Goal: Transaction & Acquisition: Obtain resource

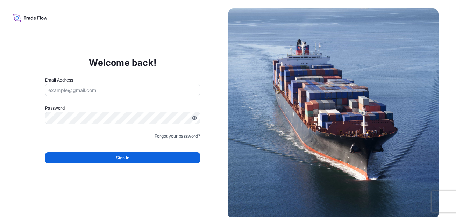
click at [101, 91] on input "Email Address" at bounding box center [122, 90] width 155 height 13
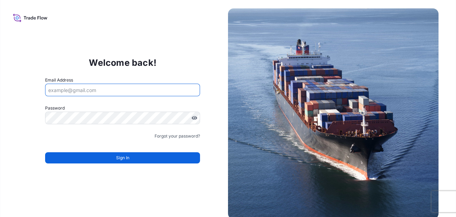
type input "[PERSON_NAME][EMAIL_ADDRESS][PERSON_NAME][DOMAIN_NAME]"
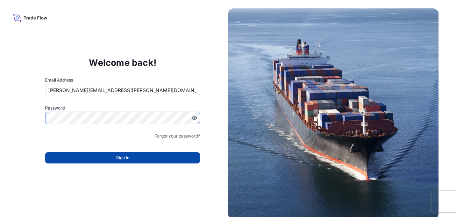
click at [82, 157] on button "Sign In" at bounding box center [122, 157] width 155 height 11
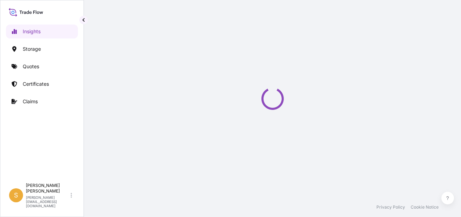
select select "2025"
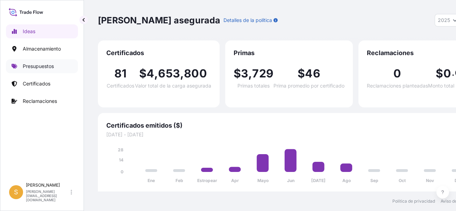
click at [28, 67] on p "Presupuestos" at bounding box center [38, 66] width 31 height 7
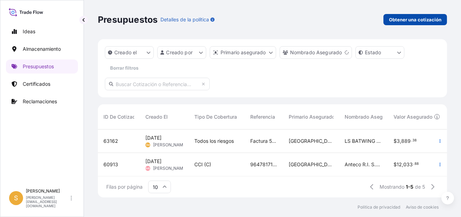
click at [414, 21] on p "Obtener una cotización" at bounding box center [415, 19] width 52 height 7
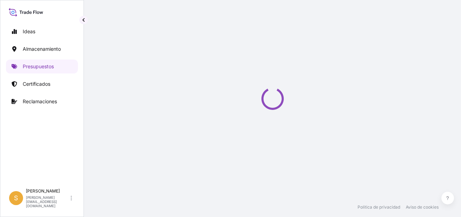
select select "Water"
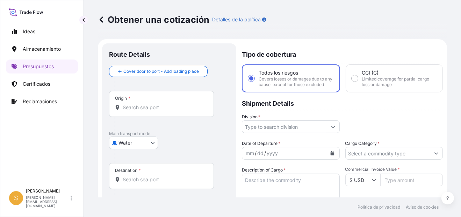
scroll to position [11, 0]
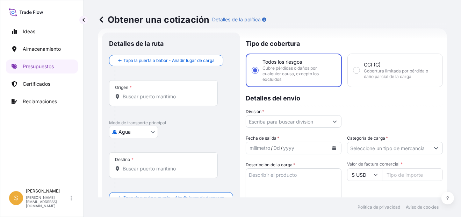
click at [178, 97] on input "Origen *" at bounding box center [166, 96] width 86 height 7
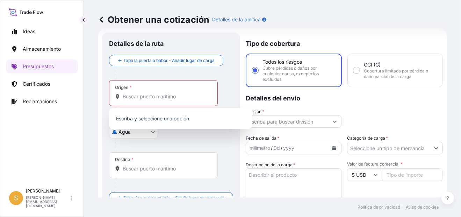
click at [150, 101] on div "Origen *" at bounding box center [163, 93] width 109 height 26
click at [150, 100] on input "Origen * Por favor, seleccione un origen" at bounding box center [166, 96] width 86 height 7
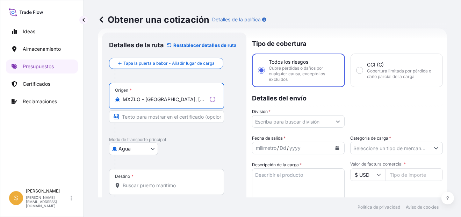
type input "MXZLO - [GEOGRAPHIC_DATA], [GEOGRAPHIC_DATA]"
click at [143, 188] on input "Destino *" at bounding box center [169, 185] width 93 height 7
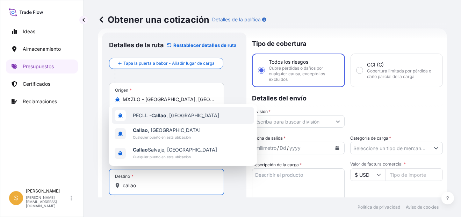
click at [169, 117] on span "PECLL - [GEOGRAPHIC_DATA] , [GEOGRAPHIC_DATA]" at bounding box center [176, 115] width 86 height 7
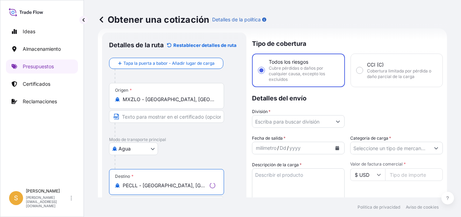
type input "PECLL - [GEOGRAPHIC_DATA], [GEOGRAPHIC_DATA]"
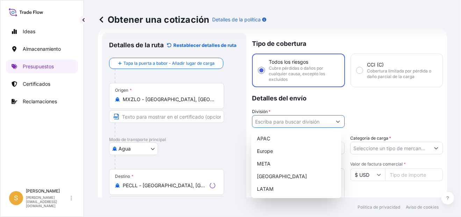
click at [296, 121] on input "División *" at bounding box center [291, 121] width 79 height 13
click at [277, 188] on div "LATAM" at bounding box center [296, 188] width 84 height 13
type input "LATAM"
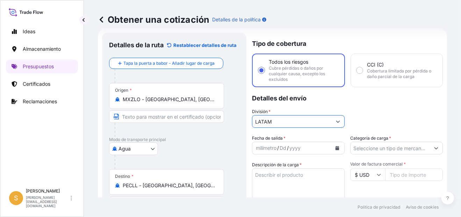
click at [332, 148] on button "Calendario" at bounding box center [337, 147] width 11 height 11
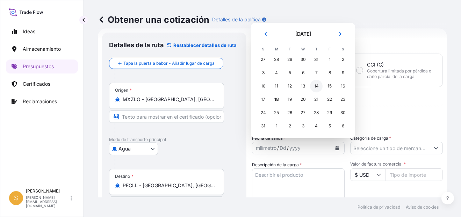
click at [317, 87] on div "14" at bounding box center [316, 86] width 13 height 13
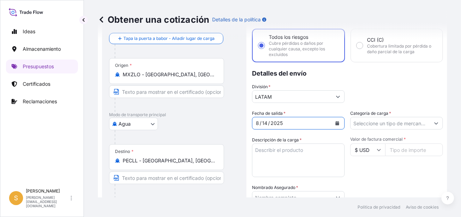
scroll to position [46, 0]
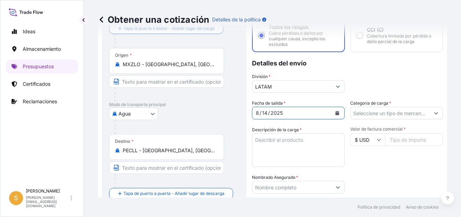
click at [291, 143] on textarea "Descripción de la carga *" at bounding box center [298, 150] width 93 height 34
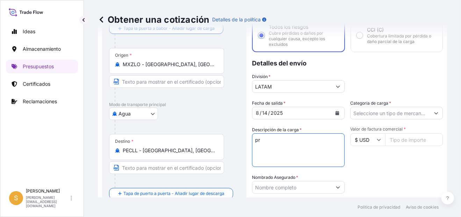
type textarea "p"
type textarea "PRENDAS DE VESTIR"
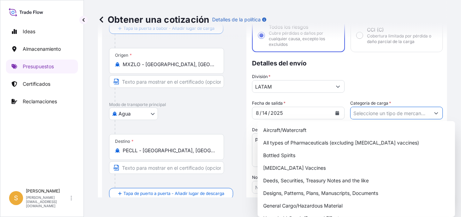
click at [371, 109] on input "Categoría de carga *" at bounding box center [389, 113] width 79 height 13
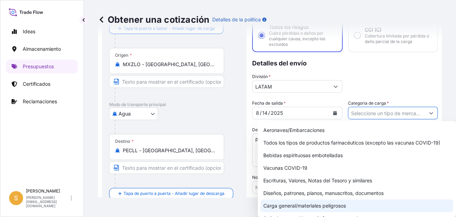
click at [314, 201] on div "Carga general/materiales peligrosos" at bounding box center [356, 205] width 193 height 13
type input "General Cargo/Hazardous Material"
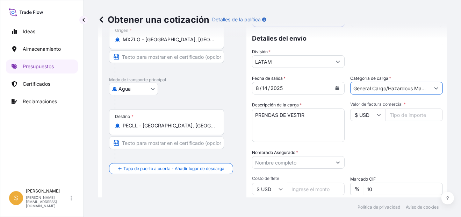
scroll to position [81, 0]
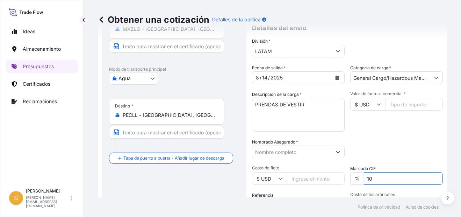
drag, startPoint x: 375, startPoint y: 179, endPoint x: 360, endPoint y: 179, distance: 14.7
click at [360, 179] on div "% 10" at bounding box center [396, 178] width 93 height 13
type input "0"
click at [361, 146] on div "Packing Category Type to search a container mode Seleccione primero un medio de…" at bounding box center [396, 148] width 93 height 20
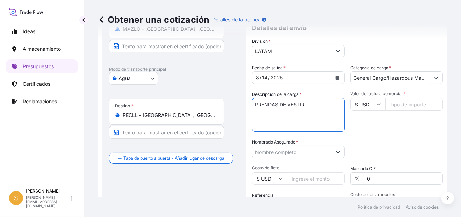
click at [312, 111] on textarea "PRENDAS DE VESTIR" at bounding box center [298, 115] width 93 height 34
paste textarea "110 CARTONS"
type textarea "PRENDAS DE VESTIR 110 CARTONS"
click at [408, 106] on input "Valor de factura comercial *" at bounding box center [414, 104] width 58 height 13
paste input "20136.43"
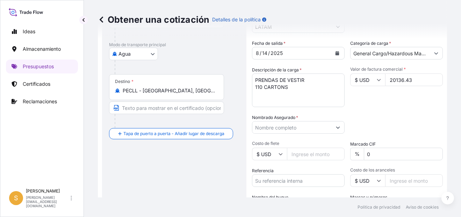
scroll to position [116, 0]
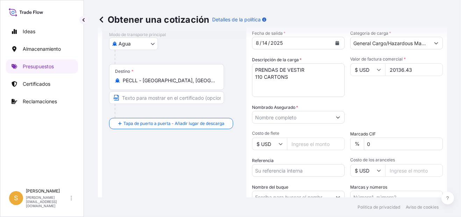
type input "20136.43"
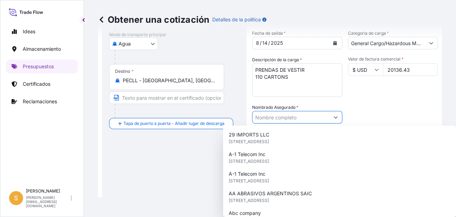
click at [274, 117] on input "Nombrado Asegurado *" at bounding box center [290, 117] width 77 height 13
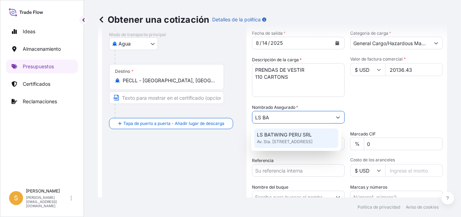
click at [290, 139] on span "Av. Sta. [STREET_ADDRESS]" at bounding box center [285, 141] width 56 height 7
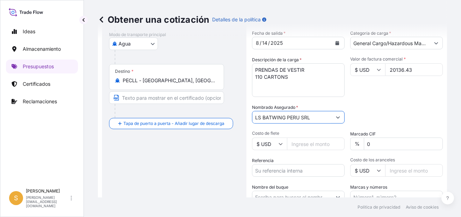
type input "LS BATWING PERU SRL"
click at [367, 121] on div "Packing Category Type to search a container mode Seleccione primero un medio de…" at bounding box center [396, 114] width 93 height 20
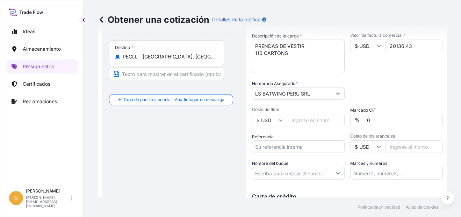
scroll to position [151, 0]
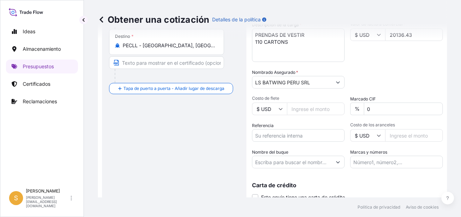
click at [284, 132] on input "Referencia" at bounding box center [298, 135] width 93 height 13
click at [289, 135] on input "Referencia" at bounding box center [298, 135] width 93 height 13
paste input "Facturas 5078212911, 5079053025, 5079145353."
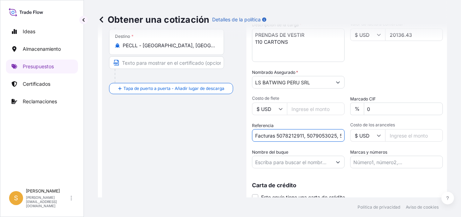
scroll to position [0, 28]
type input "Facturas 5078212911, 5079053025, 5079145353."
click at [277, 175] on div "Carta de crédito Este envío tiene una carta de crédito Letter of credit * Lette…" at bounding box center [347, 187] width 191 height 27
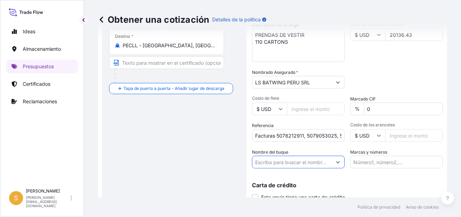
click at [275, 163] on input "Nombre del buque" at bounding box center [291, 161] width 79 height 13
click at [303, 162] on input "Nombre del buque" at bounding box center [291, 161] width 79 height 13
paste input "ITAJAI EXPRESS"
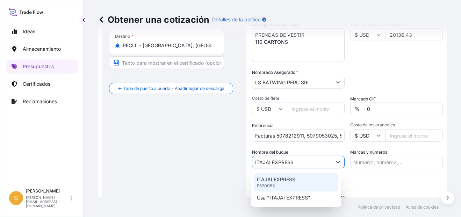
click at [282, 182] on p "ITAJAI EXPRESS" at bounding box center [276, 179] width 38 height 7
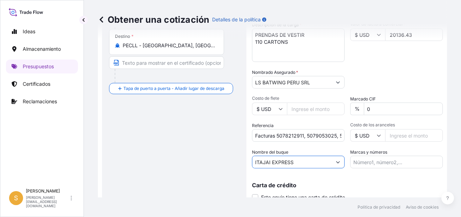
type input "ITAJAI EXPRESS"
click at [381, 160] on input "Marcas y números" at bounding box center [396, 161] width 93 height 13
click at [384, 161] on input "PRIMA USD 40.00 // BL MAEULSD450741" at bounding box center [396, 161] width 93 height 13
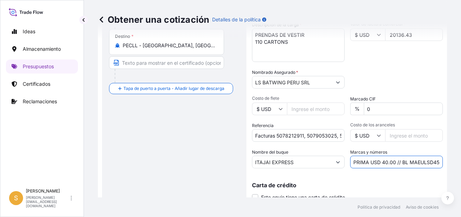
drag, startPoint x: 378, startPoint y: 160, endPoint x: 393, endPoint y: 160, distance: 14.3
click at [393, 160] on input "PRIMA USD 40.00 // BL MAEULSD450741" at bounding box center [396, 161] width 93 height 13
click at [385, 162] on input "PRIMA USD 40.00 // BL MAEULSD450741" at bounding box center [396, 161] width 93 height 13
drag, startPoint x: 379, startPoint y: 160, endPoint x: 391, endPoint y: 161, distance: 12.0
click at [391, 161] on input "PRIMA USD 40.00 // BL MAEULSD450741" at bounding box center [396, 161] width 93 height 13
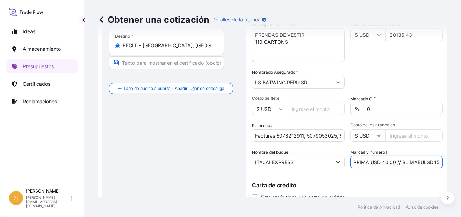
paste input "70.48"
click at [382, 161] on input "PRIMA USD 70.48 // BL MAEULSD450741" at bounding box center [396, 161] width 93 height 13
click at [418, 163] on input "PRIMA USD 70.48 // BL MAEULSD450741" at bounding box center [396, 161] width 93 height 13
paste input "S25012189"
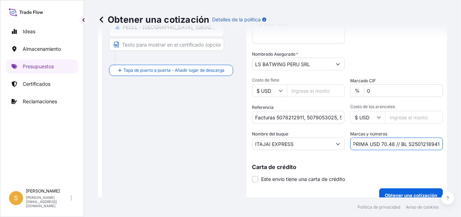
scroll to position [177, 0]
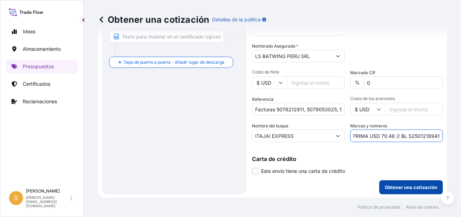
type input "PRIMA USD 70.48 // BL S2501218941"
click at [406, 188] on p "Obtener una cotización" at bounding box center [411, 186] width 52 height 7
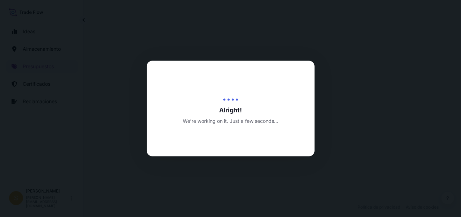
select select "Water"
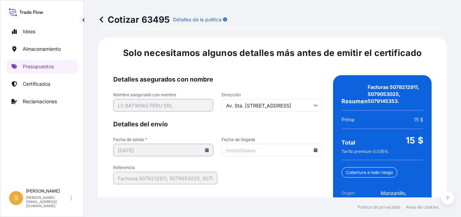
scroll to position [1123, 0]
click at [313, 144] on input "Fecha de llegada" at bounding box center [272, 149] width 100 height 13
click at [313, 147] on icon at bounding box center [315, 149] width 4 height 4
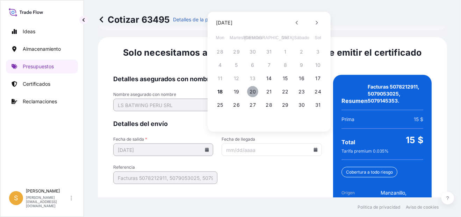
click at [253, 91] on button "20" at bounding box center [252, 91] width 11 height 11
type input "[DATE]"
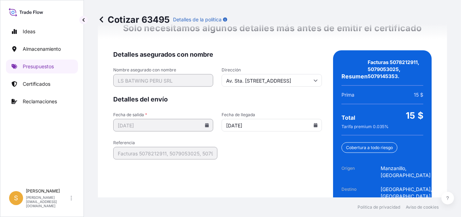
scroll to position [1172, 0]
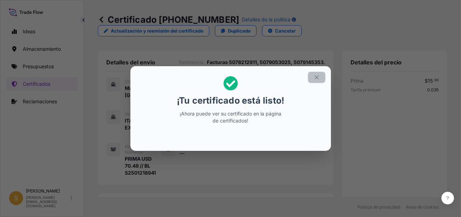
click at [312, 78] on button "button" at bounding box center [316, 77] width 17 height 11
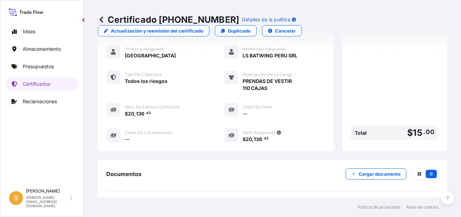
scroll to position [244, 0]
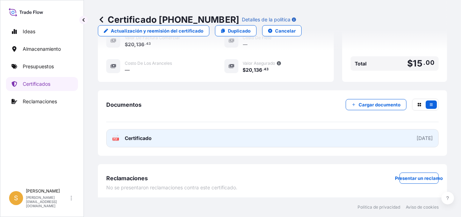
click at [194, 131] on link "PDF Certificado [DATE]" at bounding box center [272, 138] width 332 height 18
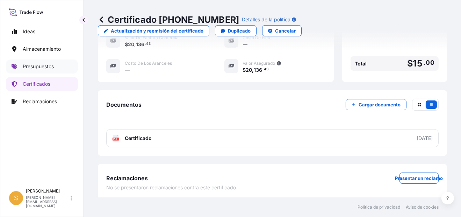
click at [44, 64] on p "Presupuestos" at bounding box center [38, 66] width 31 height 7
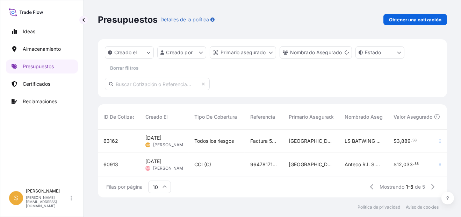
click at [114, 139] on span "63162" at bounding box center [110, 140] width 15 height 7
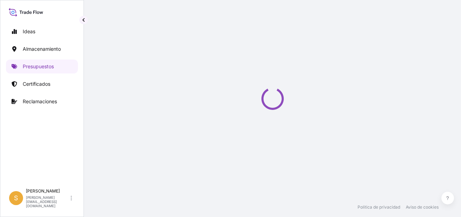
select select "Water"
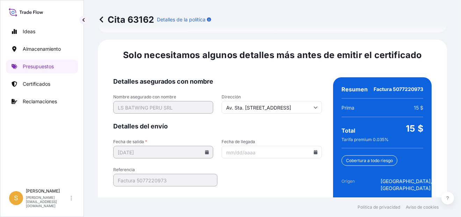
scroll to position [1109, 0]
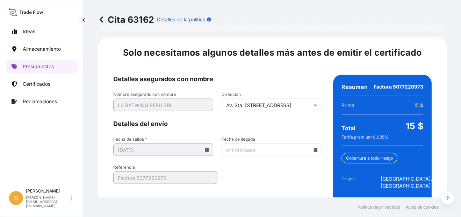
click at [313, 147] on icon at bounding box center [315, 149] width 4 height 4
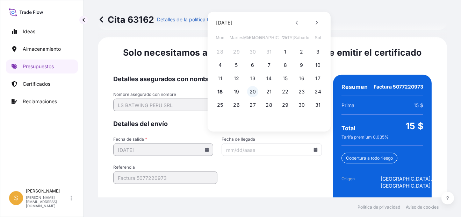
click at [256, 91] on button "20" at bounding box center [252, 91] width 11 height 11
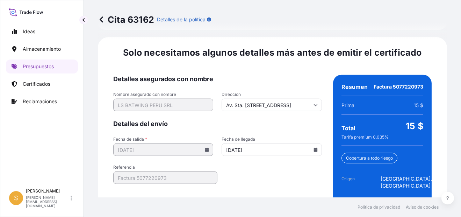
type input "[DATE]"
click at [286, 153] on form "Detalles asegurados con nombre Nombre asegurado con nombre LS BATWING PERU SRL …" at bounding box center [217, 157] width 209 height 165
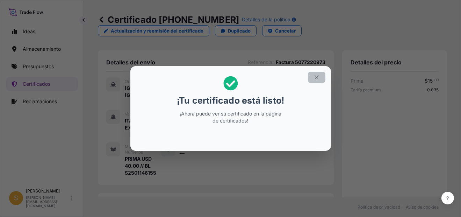
click at [317, 76] on icon "button" at bounding box center [316, 77] width 6 height 6
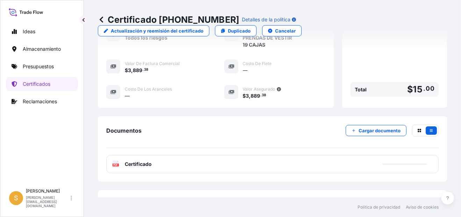
scroll to position [244, 0]
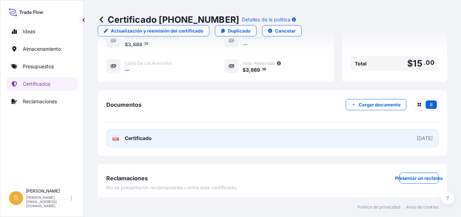
click at [139, 135] on span "Certificado" at bounding box center [138, 138] width 27 height 7
